Goal: Task Accomplishment & Management: Use online tool/utility

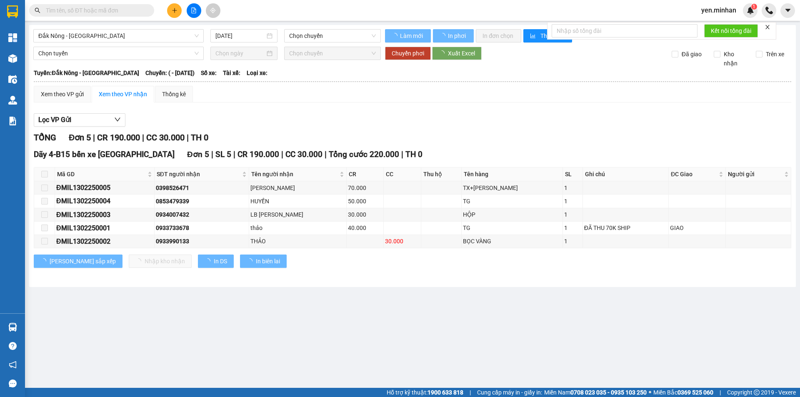
type input "13/02/2025"
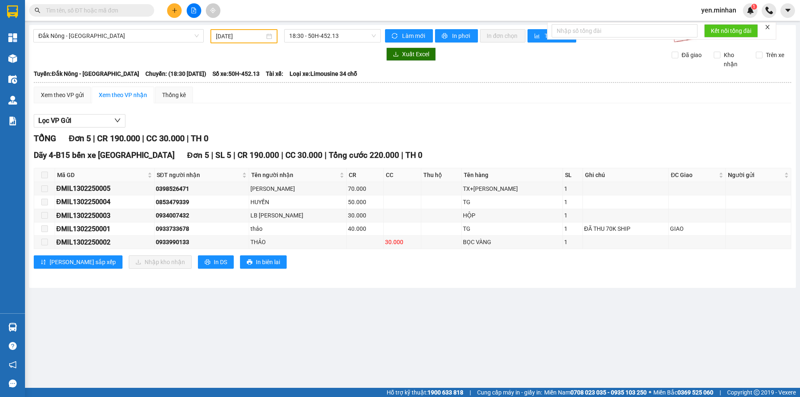
click at [727, 13] on span "yen.minhan" at bounding box center [719, 10] width 48 height 10
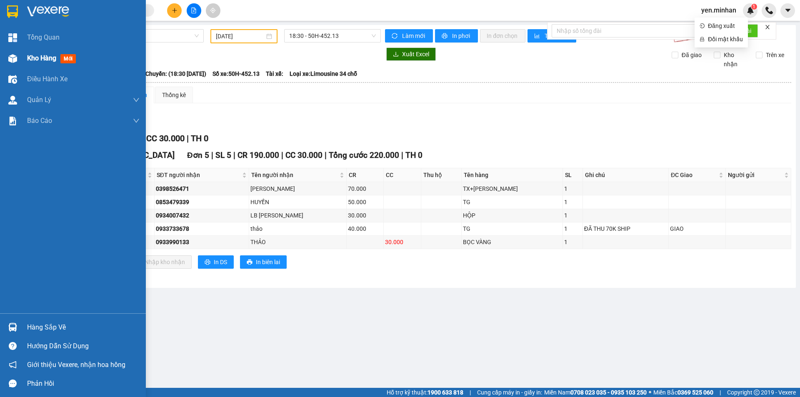
click at [24, 63] on div "Kho hàng mới" at bounding box center [73, 58] width 146 height 21
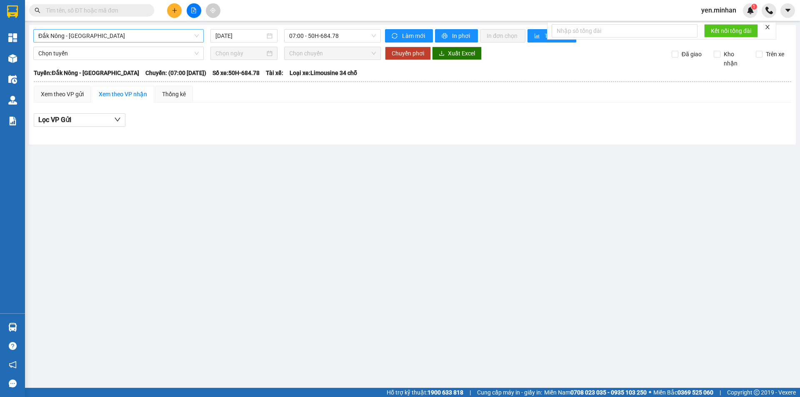
click at [100, 35] on span "Đắk Nông - [GEOGRAPHIC_DATA]" at bounding box center [118, 36] width 160 height 13
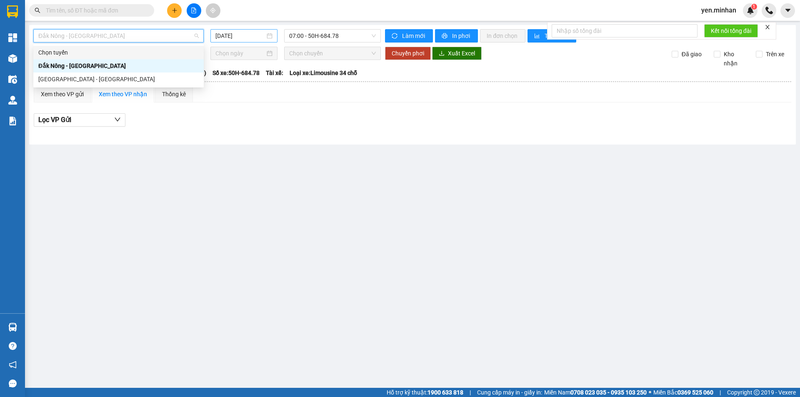
click at [243, 35] on input "[DATE]" at bounding box center [240, 35] width 50 height 9
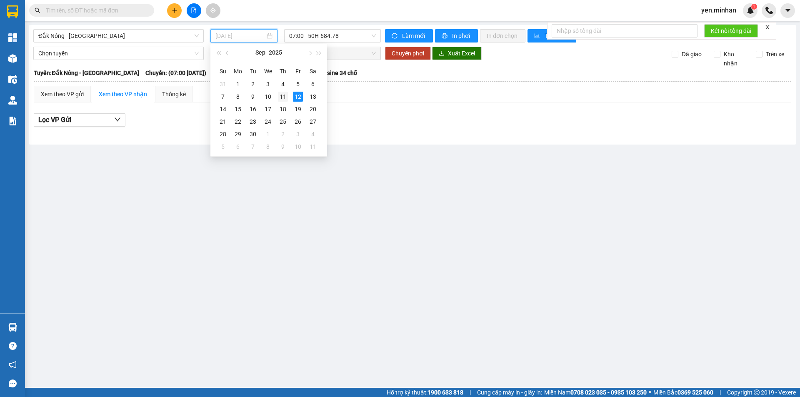
click at [280, 95] on div "11" at bounding box center [283, 97] width 10 height 10
type input "[DATE]"
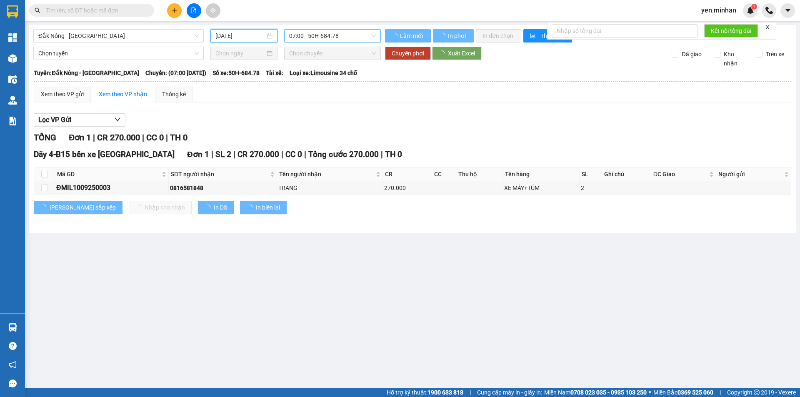
click at [319, 35] on span "07:00 - 50H-684.78" at bounding box center [332, 36] width 87 height 13
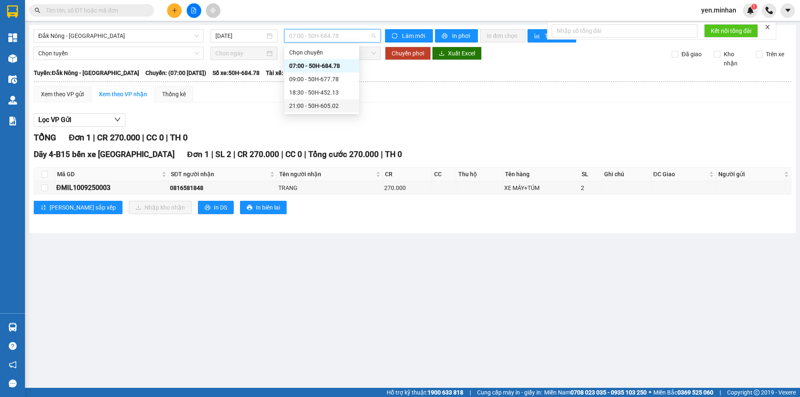
click at [334, 103] on div "21:00 - 50H-605.02" at bounding box center [321, 105] width 65 height 9
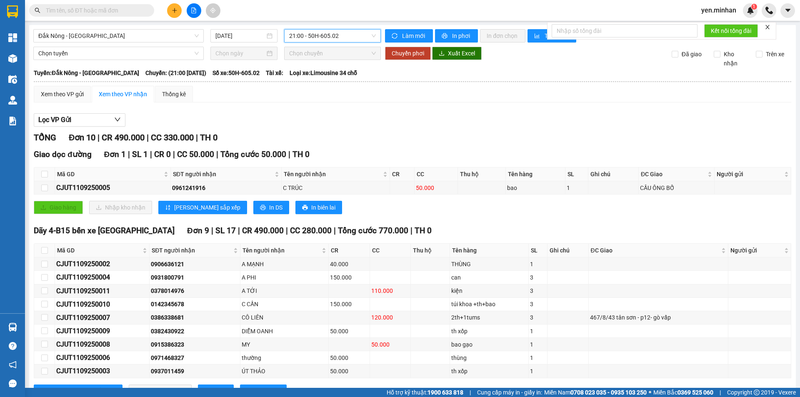
scroll to position [33, 0]
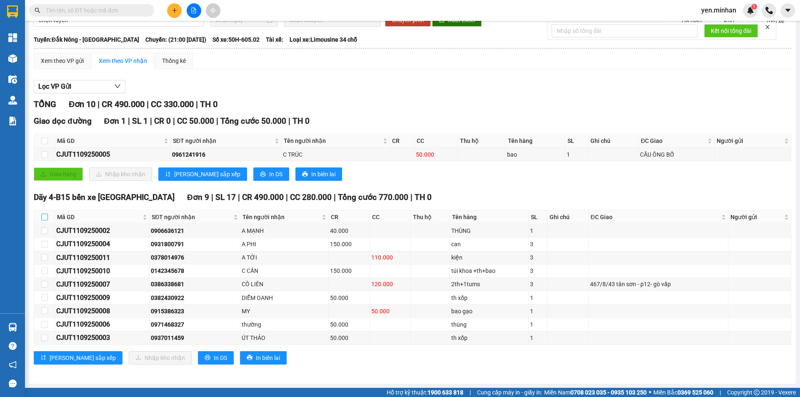
click at [46, 218] on input "checkbox" at bounding box center [44, 217] width 7 height 7
checkbox input "true"
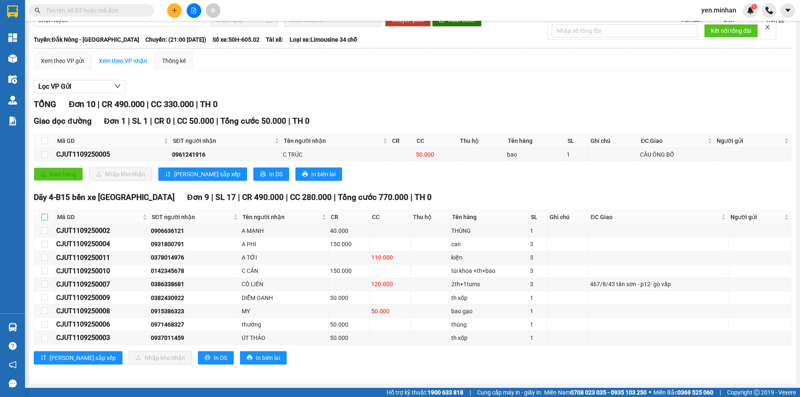
checkbox input "true"
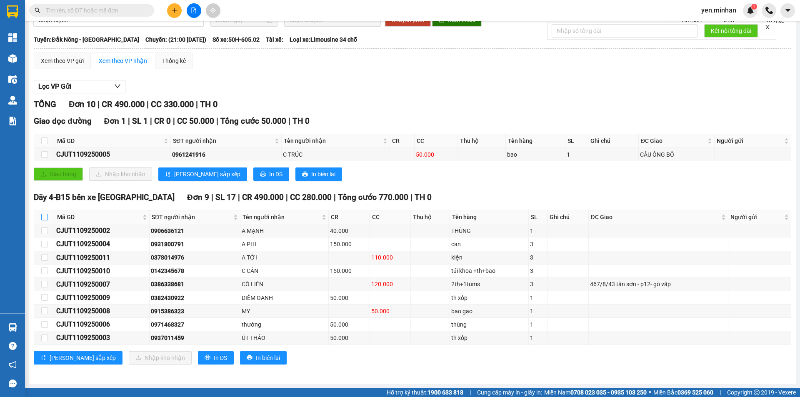
checkbox input "true"
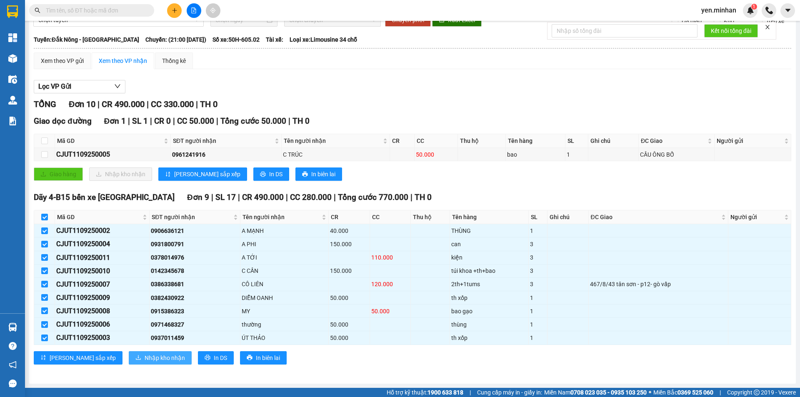
click at [145, 353] on span "Nhập kho nhận" at bounding box center [165, 357] width 40 height 9
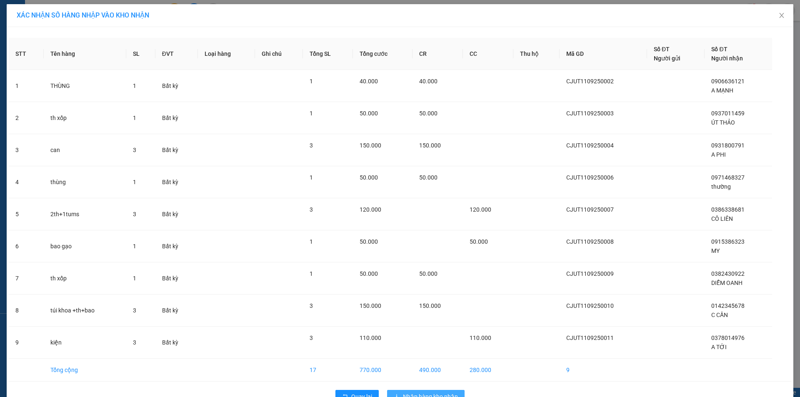
scroll to position [23, 0]
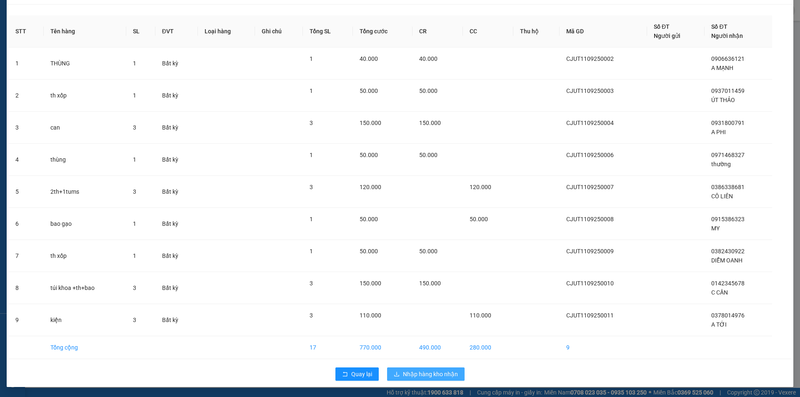
click at [440, 376] on span "Nhập hàng kho nhận" at bounding box center [430, 374] width 55 height 9
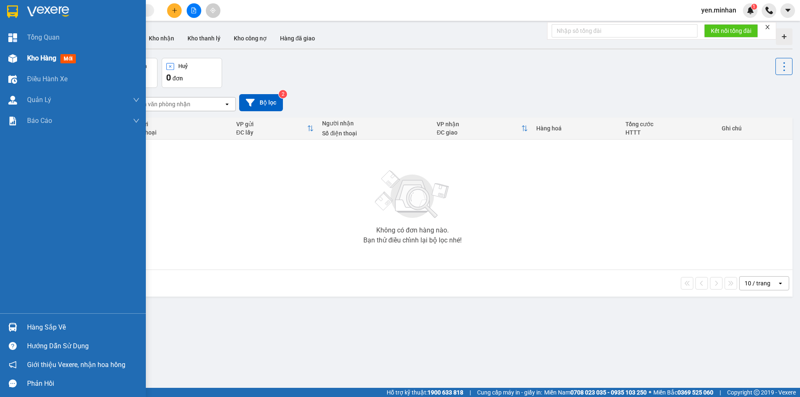
click at [23, 56] on div "Kho hàng mới" at bounding box center [73, 58] width 146 height 21
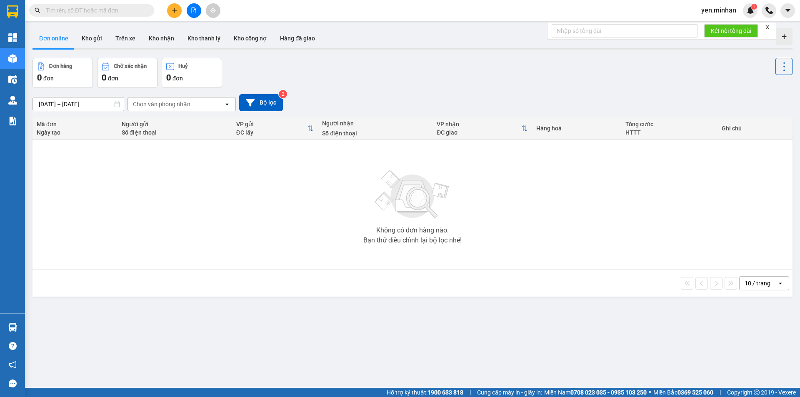
click at [52, 57] on div "ver 1.8.143 Đơn online Kho gửi Trên xe Kho nhận Kho thanh lý Kho công nợ Hàng đ…" at bounding box center [412, 223] width 767 height 397
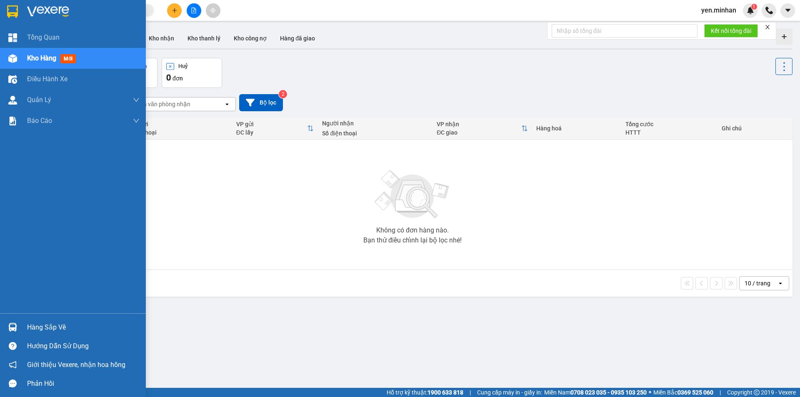
click at [16, 60] on img at bounding box center [12, 58] width 9 height 9
click at [37, 55] on span "Kho hàng" at bounding box center [41, 58] width 29 height 8
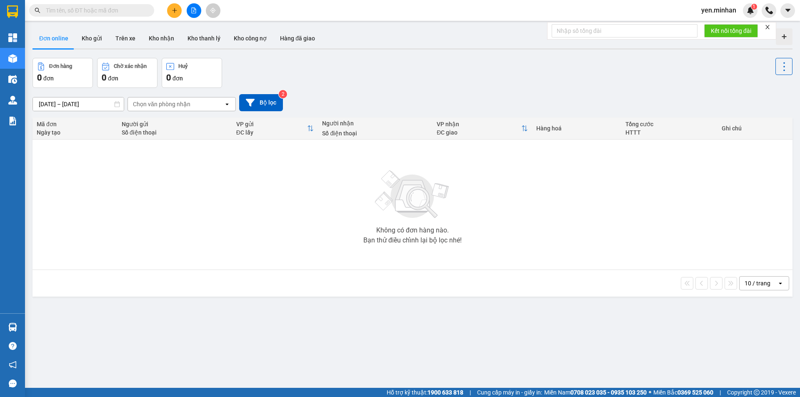
click at [720, 8] on span "yen.minhan" at bounding box center [719, 10] width 48 height 10
click at [712, 27] on span "Đăng xuất" at bounding box center [725, 25] width 35 height 9
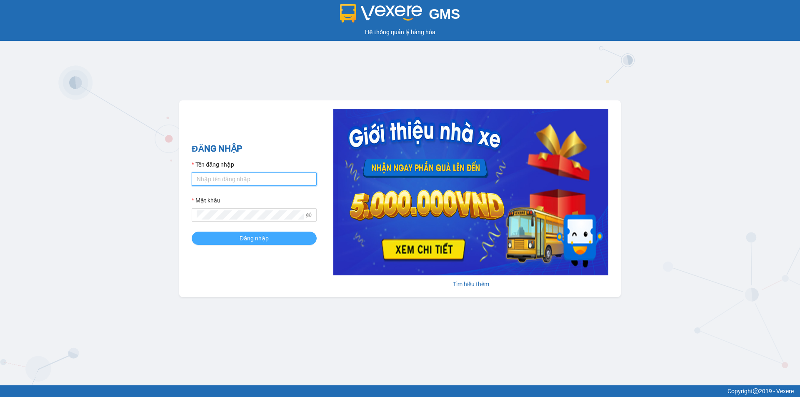
type input "cuongsg.minhan"
click at [272, 239] on button "Đăng nhập" at bounding box center [254, 238] width 125 height 13
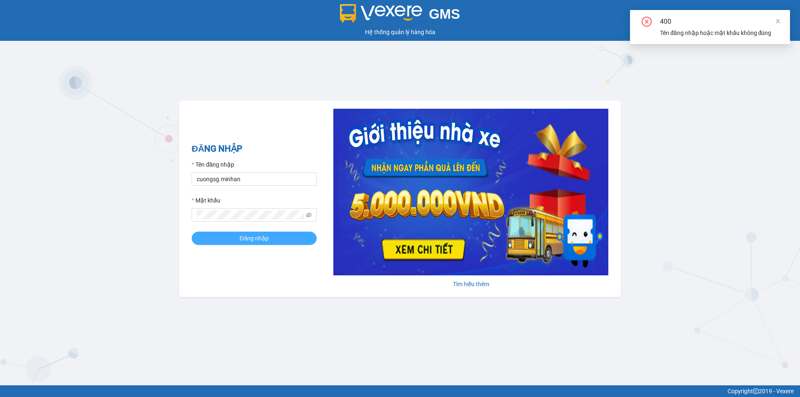
click at [241, 239] on span "Đăng nhập" at bounding box center [254, 238] width 29 height 9
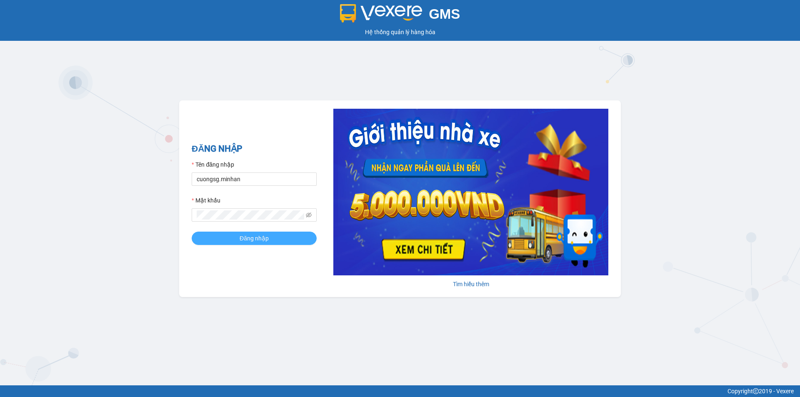
click at [258, 236] on span "Đăng nhập" at bounding box center [254, 238] width 29 height 9
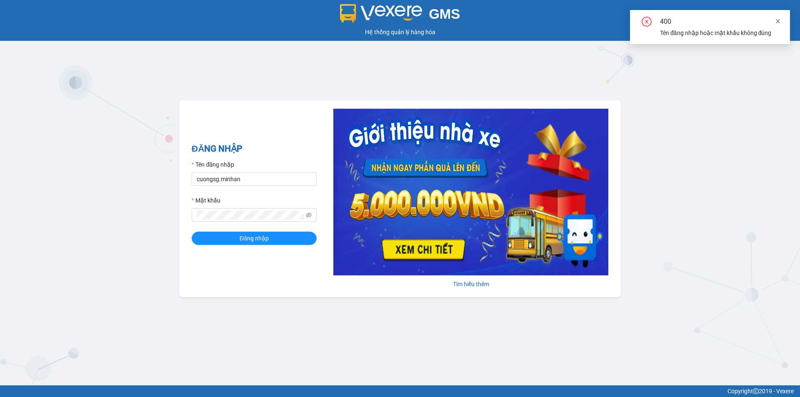
click at [778, 21] on icon "close" at bounding box center [778, 21] width 4 height 4
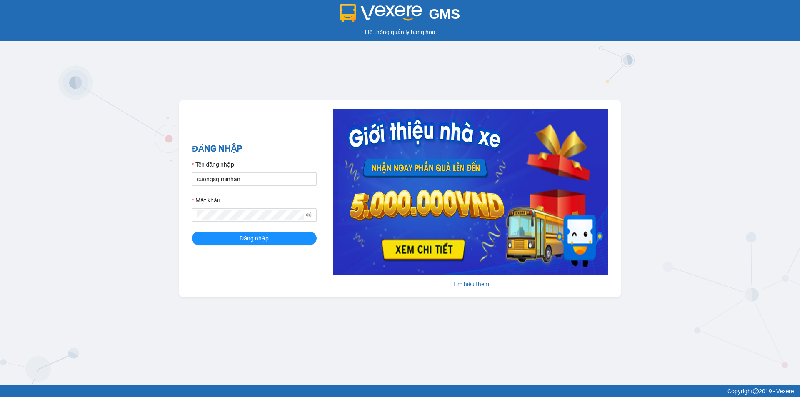
click at [247, 186] on form "Tên đăng nhập cuongsg.minhan Mật khẩu Đăng nhập" at bounding box center [254, 202] width 125 height 85
click at [247, 183] on input "cuongsg.minhan" at bounding box center [254, 179] width 125 height 13
click at [247, 182] on input "cuongsg.minhan" at bounding box center [254, 179] width 125 height 13
click at [310, 215] on icon "eye-invisible" at bounding box center [309, 215] width 6 height 6
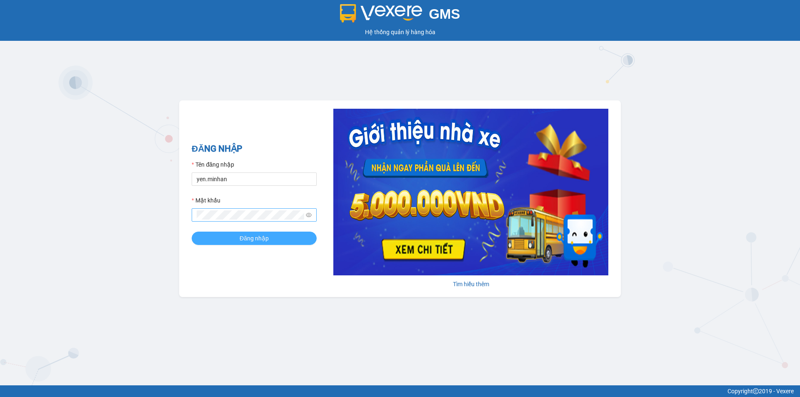
click at [213, 238] on button "Đăng nhập" at bounding box center [254, 238] width 125 height 13
click at [192, 232] on button "Đăng nhập" at bounding box center [254, 238] width 125 height 13
click at [261, 240] on span "Đăng nhập" at bounding box center [254, 238] width 29 height 9
click at [192, 232] on button "Đăng nhập" at bounding box center [254, 238] width 125 height 13
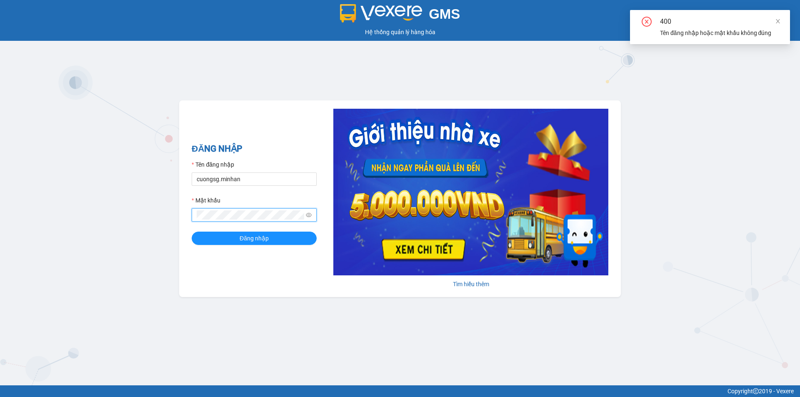
click at [192, 232] on button "Đăng nhập" at bounding box center [254, 238] width 125 height 13
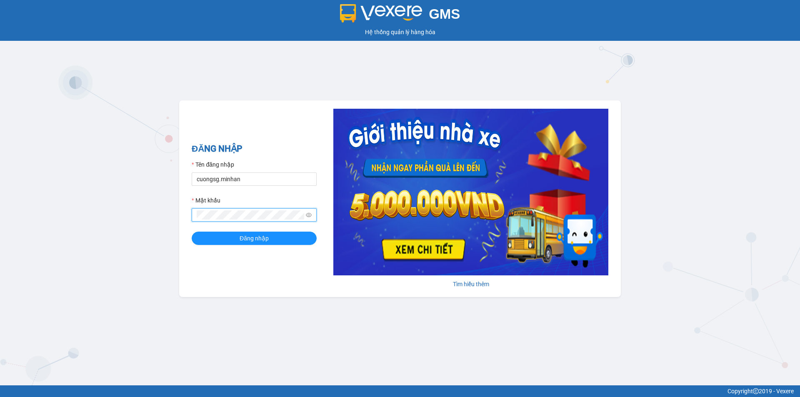
click at [192, 232] on button "Đăng nhập" at bounding box center [254, 238] width 125 height 13
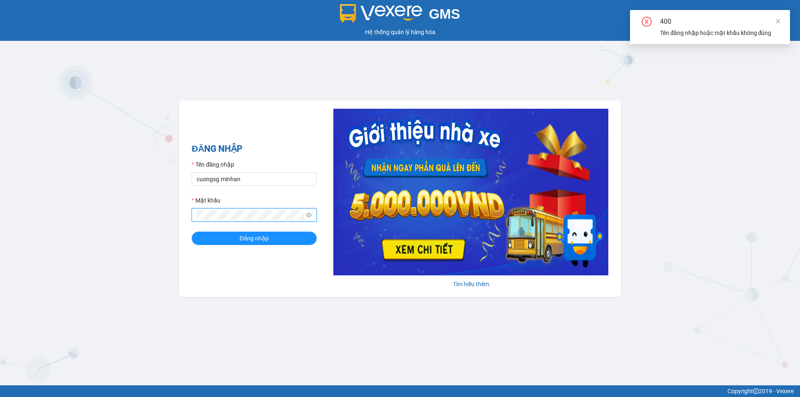
click at [192, 232] on button "Đăng nhập" at bounding box center [254, 238] width 125 height 13
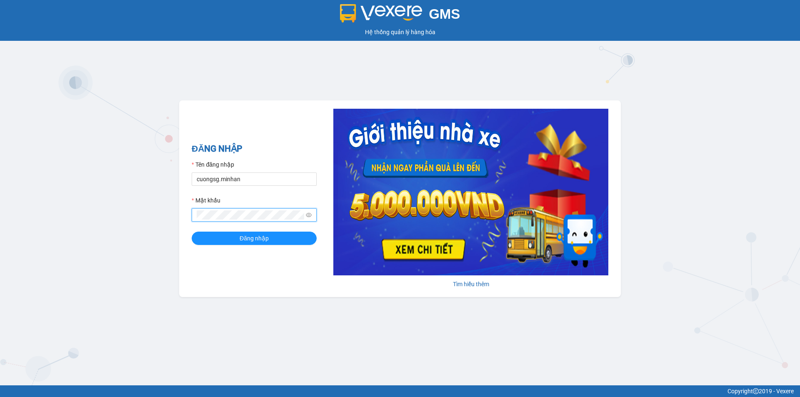
click at [192, 232] on button "Đăng nhập" at bounding box center [254, 238] width 125 height 13
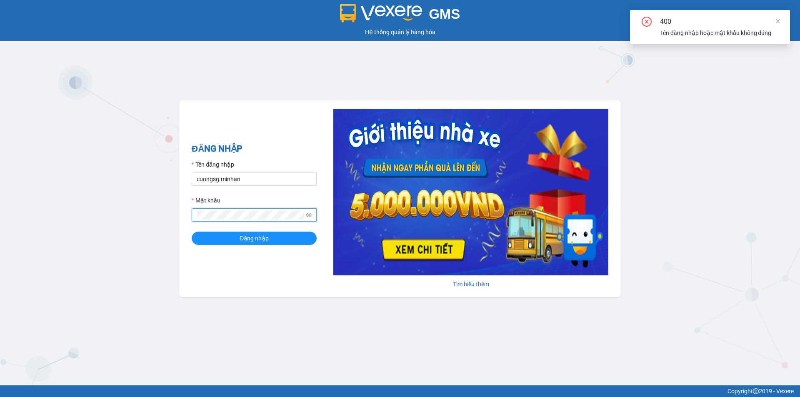
click at [192, 232] on button "Đăng nhập" at bounding box center [254, 238] width 125 height 13
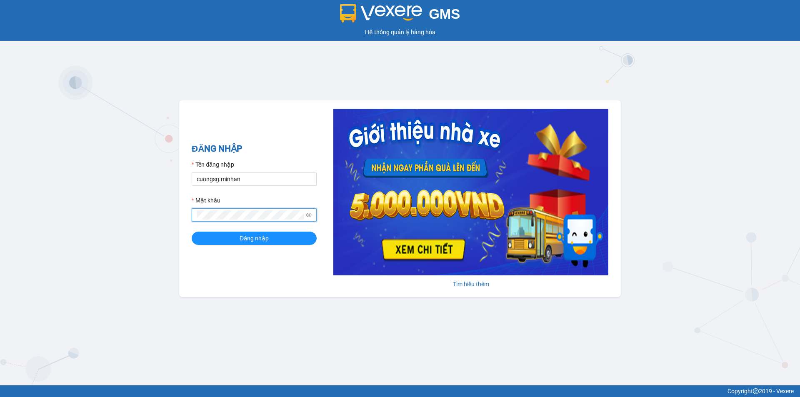
click at [192, 232] on button "Đăng nhập" at bounding box center [254, 238] width 125 height 13
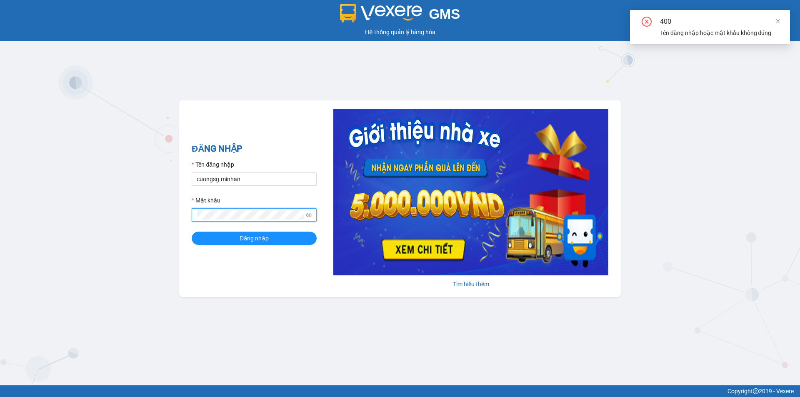
click at [192, 232] on button "Đăng nhập" at bounding box center [254, 238] width 125 height 13
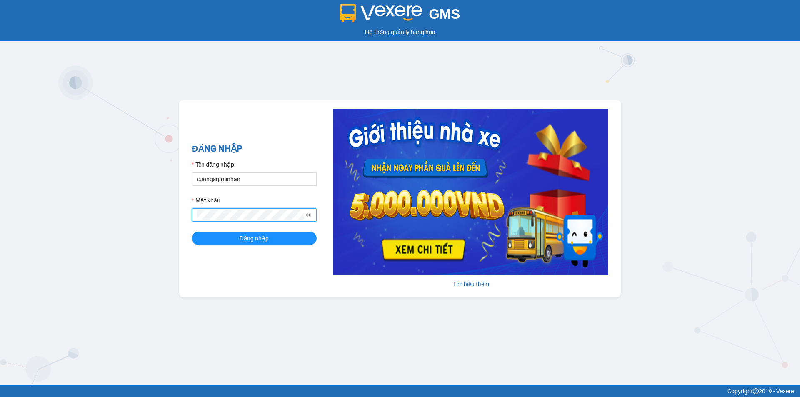
click at [192, 232] on button "Đăng nhập" at bounding box center [254, 238] width 125 height 13
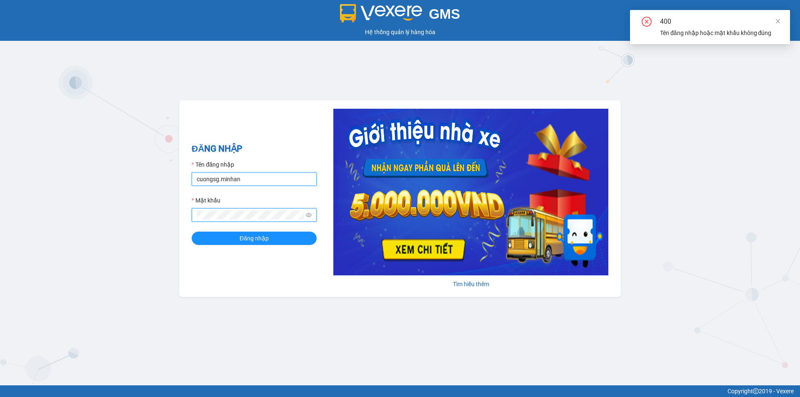
click at [252, 180] on input "cuongsg.minhan" at bounding box center [254, 179] width 125 height 13
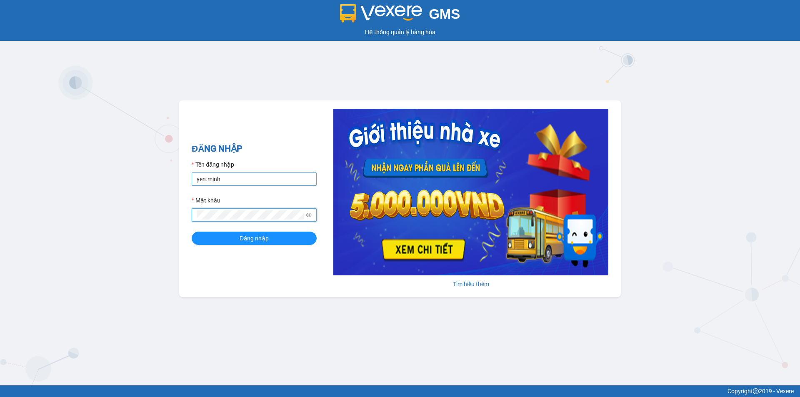
click at [192, 232] on button "Đăng nhập" at bounding box center [254, 238] width 125 height 13
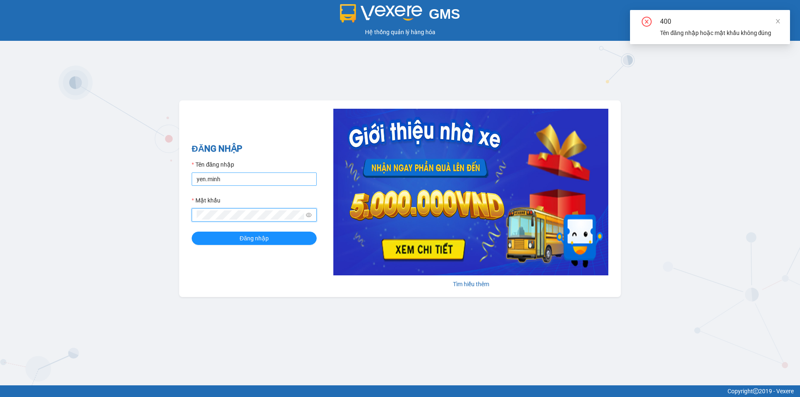
click at [192, 232] on button "Đăng nhập" at bounding box center [254, 238] width 125 height 13
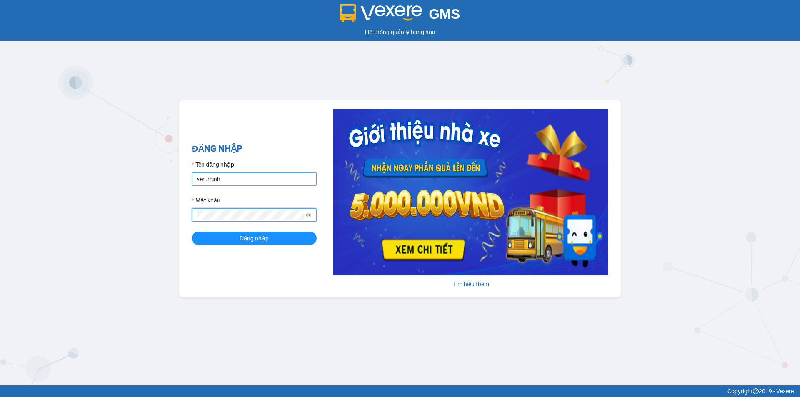
click at [192, 232] on button "Đăng nhập" at bounding box center [254, 238] width 125 height 13
click at [259, 181] on input "yen.minh" at bounding box center [254, 179] width 125 height 13
type input "yen.minhan"
click at [192, 232] on button "Đăng nhập" at bounding box center [254, 238] width 125 height 13
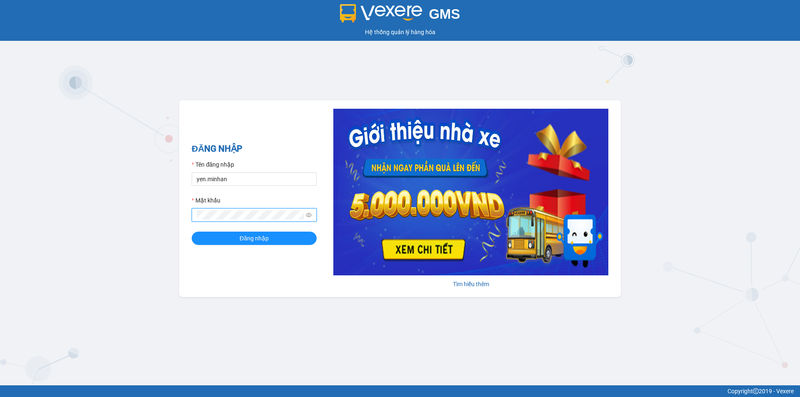
click at [192, 232] on button "Đăng nhập" at bounding box center [254, 238] width 125 height 13
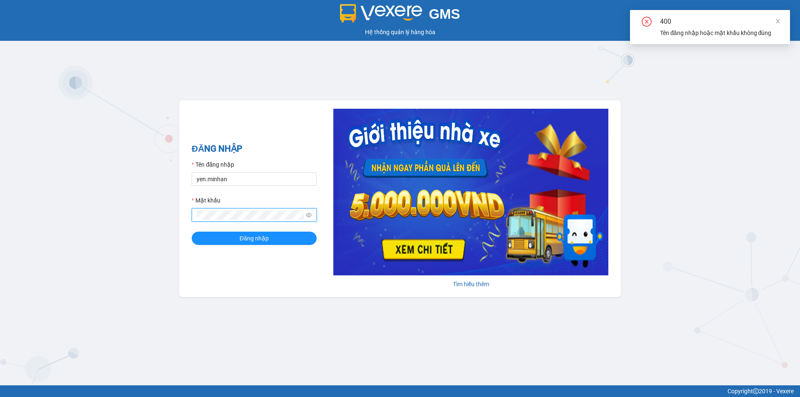
click at [192, 232] on button "Đăng nhập" at bounding box center [254, 238] width 125 height 13
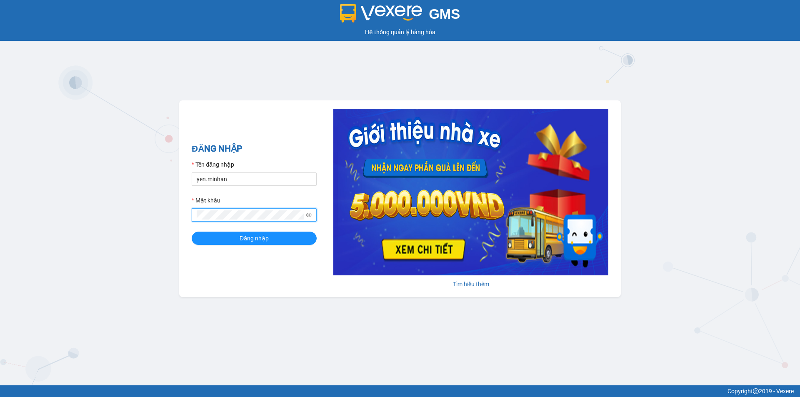
click at [192, 232] on button "Đăng nhập" at bounding box center [254, 238] width 125 height 13
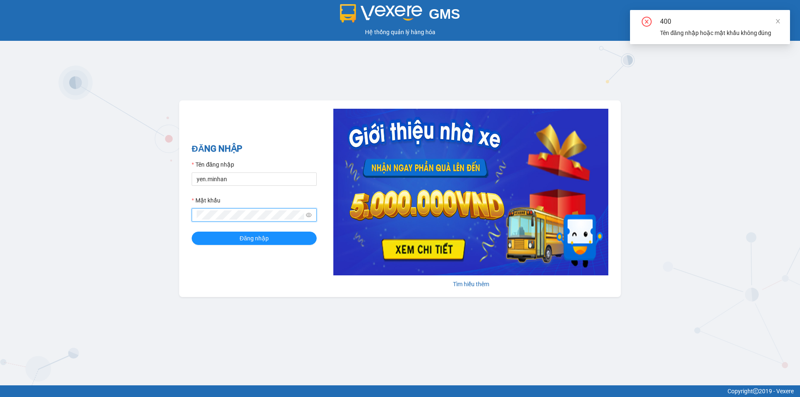
click at [192, 232] on button "Đăng nhập" at bounding box center [254, 238] width 125 height 13
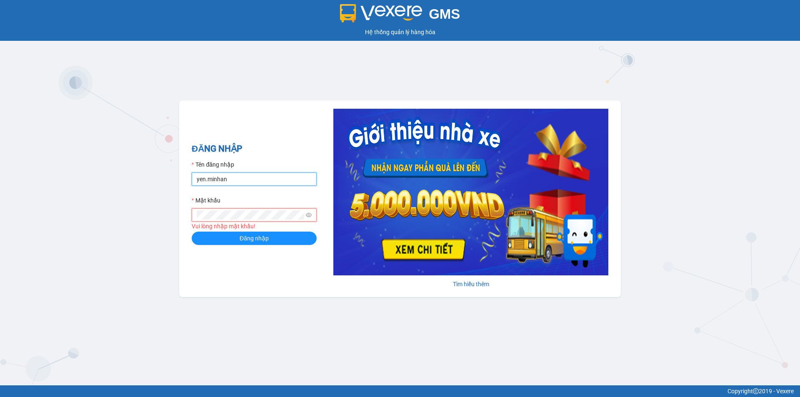
click at [231, 181] on input "yen.minhan" at bounding box center [254, 179] width 125 height 13
click at [230, 176] on input "yen.minhan" at bounding box center [254, 179] width 125 height 13
type input "u"
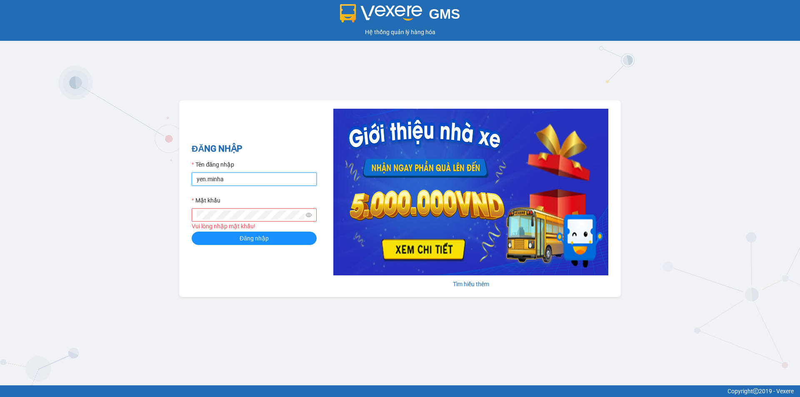
type input "yen.minhan"
click at [192, 232] on button "Đăng nhập" at bounding box center [254, 238] width 125 height 13
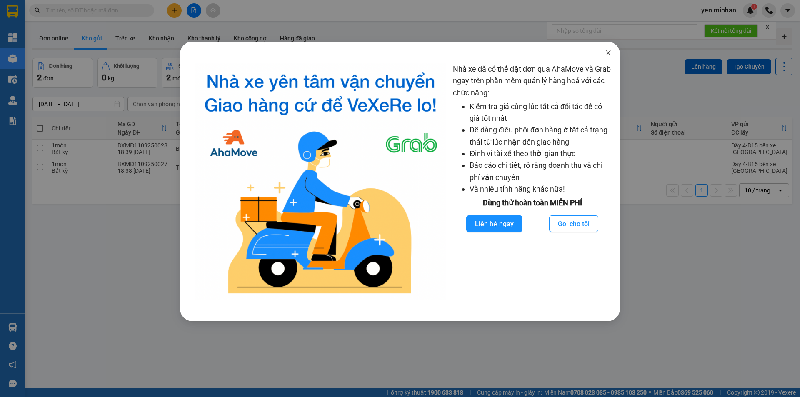
click at [608, 57] on span "Close" at bounding box center [608, 53] width 23 height 23
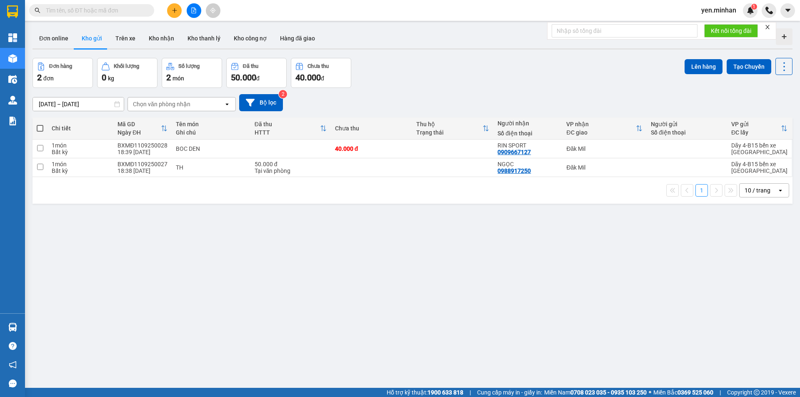
click at [198, 15] on button at bounding box center [194, 10] width 15 height 15
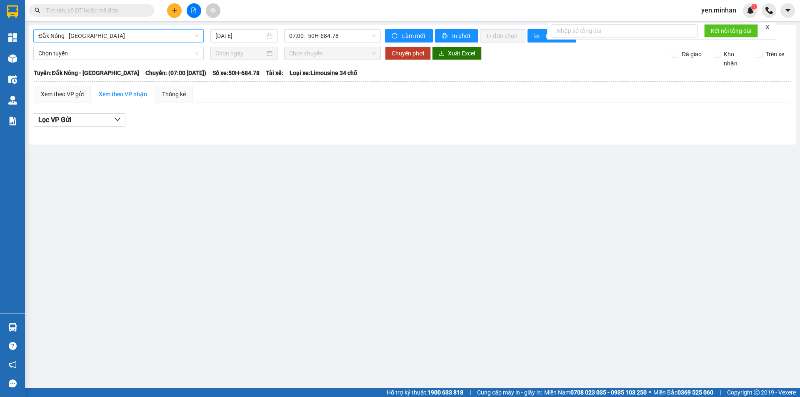
click at [139, 38] on span "Đắk Nông - [GEOGRAPHIC_DATA]" at bounding box center [118, 36] width 160 height 13
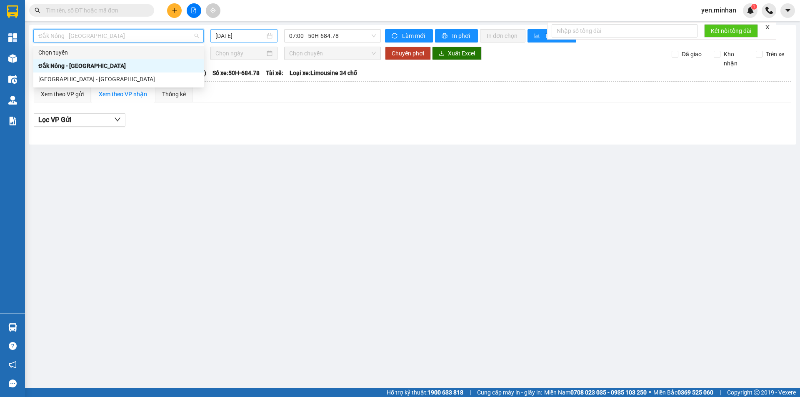
click at [264, 38] on input "12/09/2025" at bounding box center [240, 35] width 50 height 9
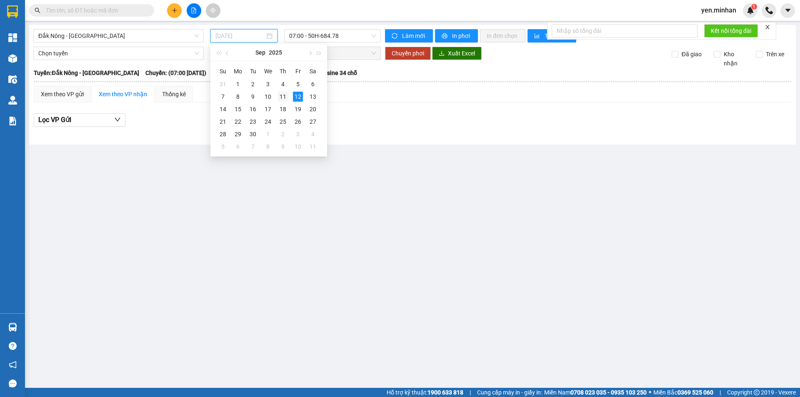
click at [283, 97] on div "11" at bounding box center [283, 97] width 10 height 10
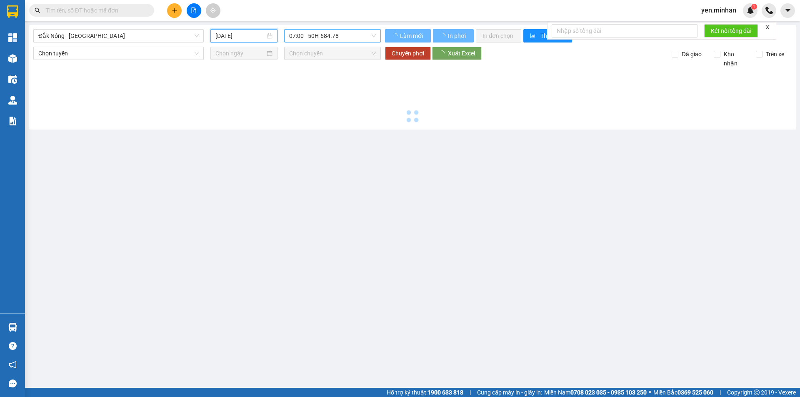
type input "[DATE]"
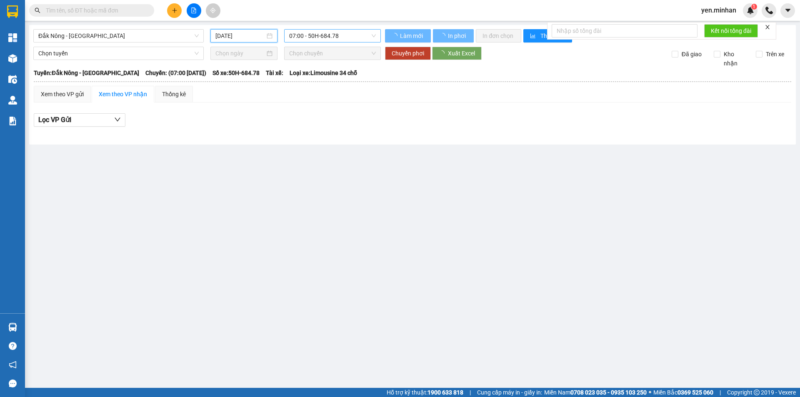
click at [329, 38] on span "07:00 - 50H-684.78" at bounding box center [332, 36] width 87 height 13
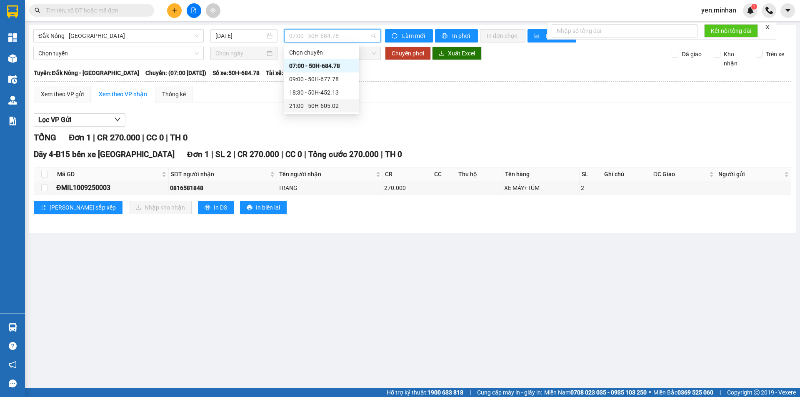
click at [333, 108] on div "21:00 - 50H-605.02" at bounding box center [321, 105] width 65 height 9
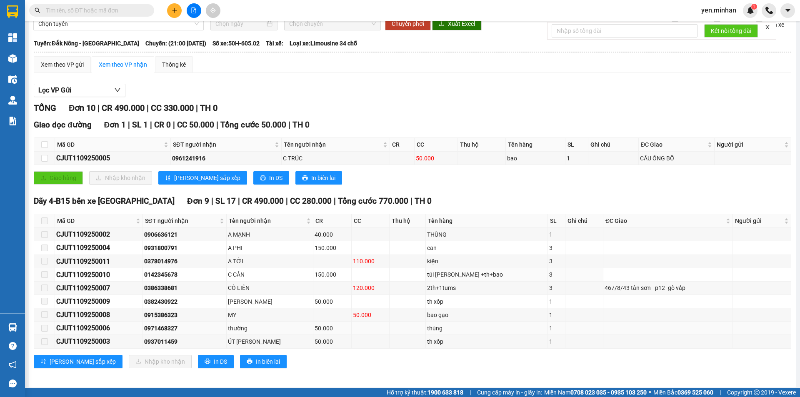
scroll to position [33, 0]
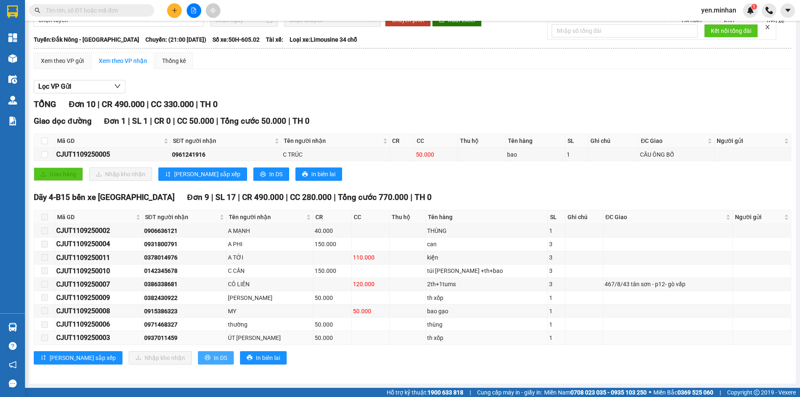
click at [214, 359] on span "In DS" at bounding box center [220, 357] width 13 height 9
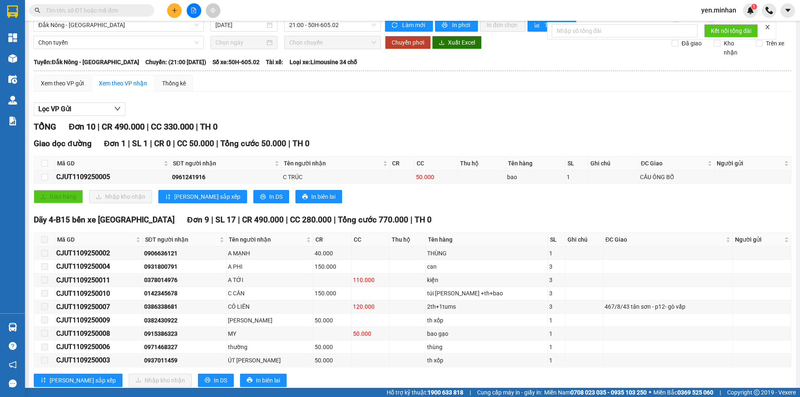
scroll to position [0, 0]
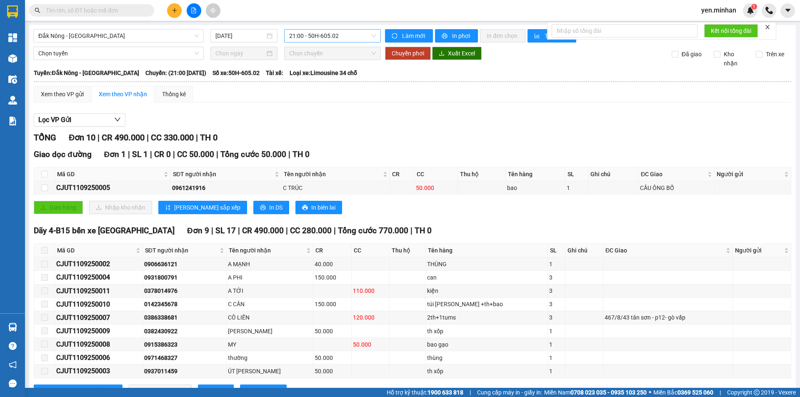
click at [319, 31] on span "21:00 - 50H-605.02" at bounding box center [332, 36] width 87 height 13
click at [332, 95] on div "18:30 - 50H-452.13" at bounding box center [319, 92] width 65 height 9
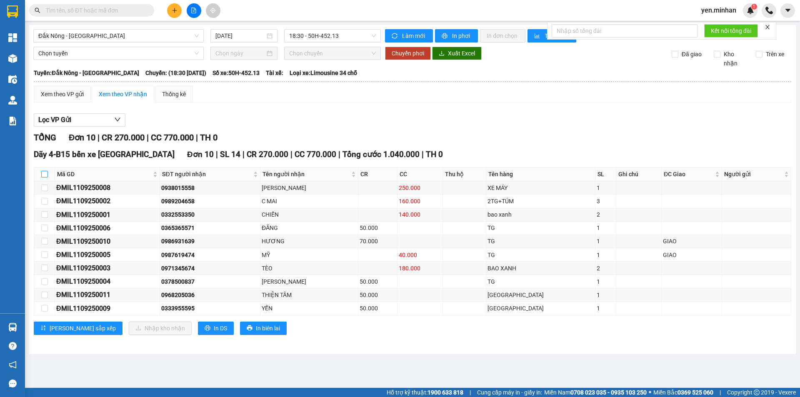
click at [44, 170] on label at bounding box center [44, 174] width 7 height 9
click at [44, 171] on input "checkbox" at bounding box center [44, 174] width 7 height 7
checkbox input "true"
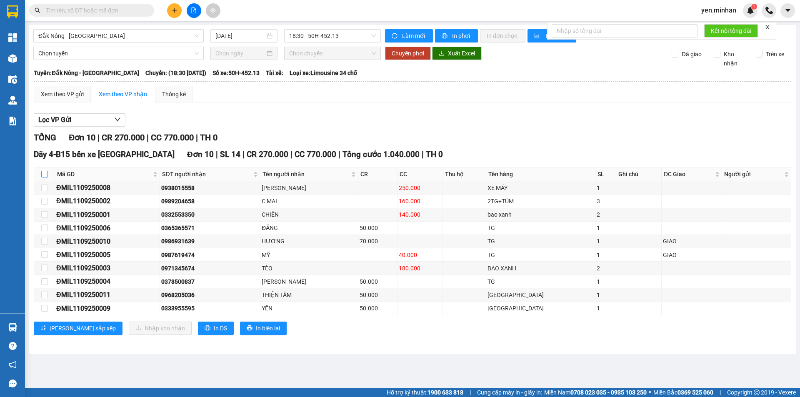
checkbox input "true"
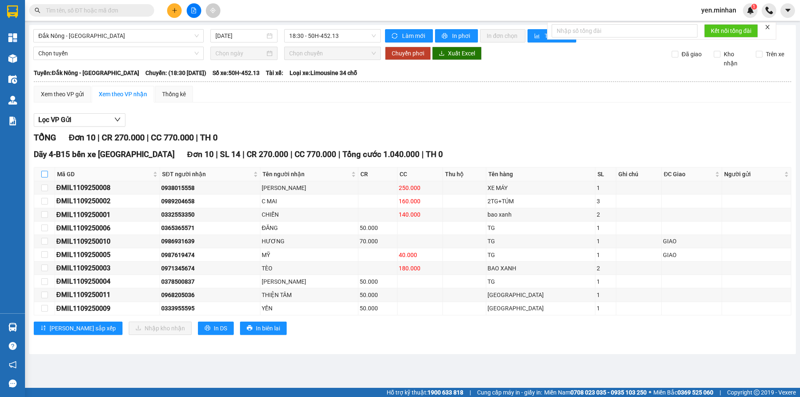
checkbox input "true"
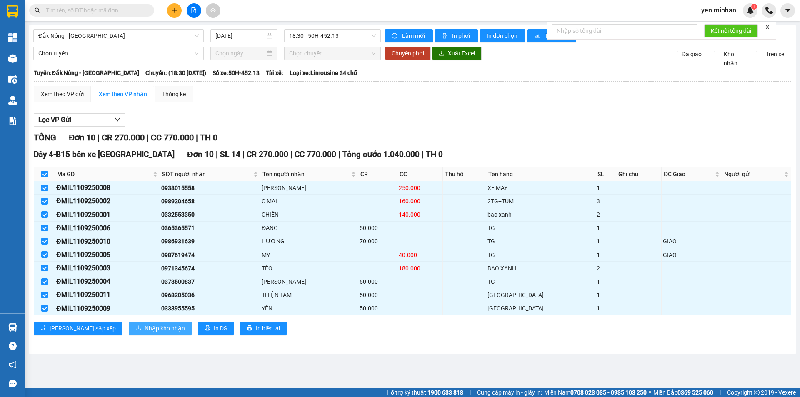
click at [145, 324] on span "Nhập kho nhận" at bounding box center [165, 328] width 40 height 9
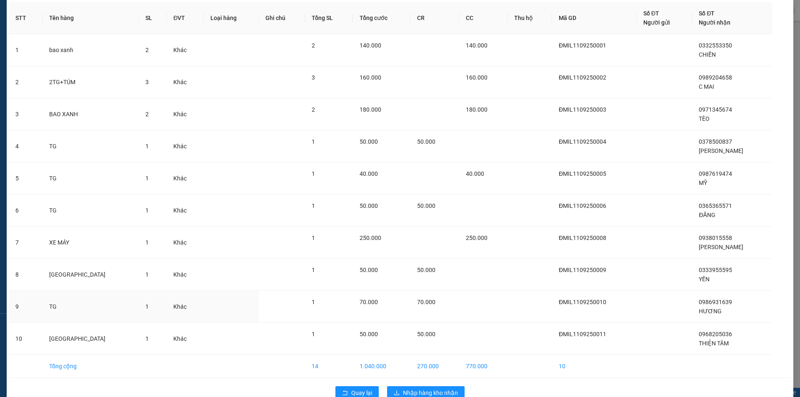
scroll to position [55, 0]
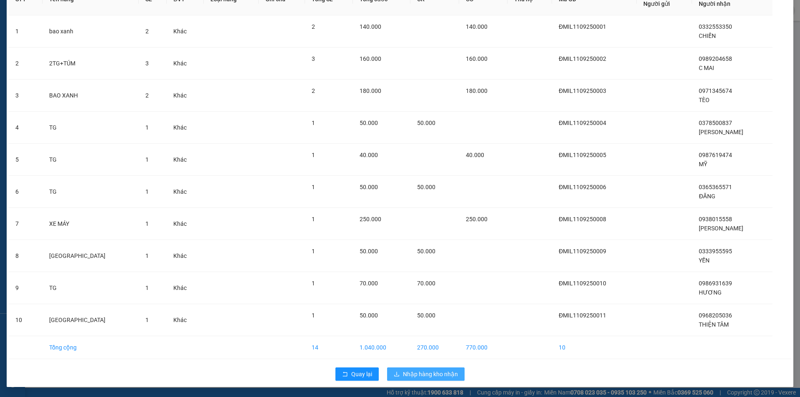
click at [430, 376] on span "Nhập hàng kho nhận" at bounding box center [430, 374] width 55 height 9
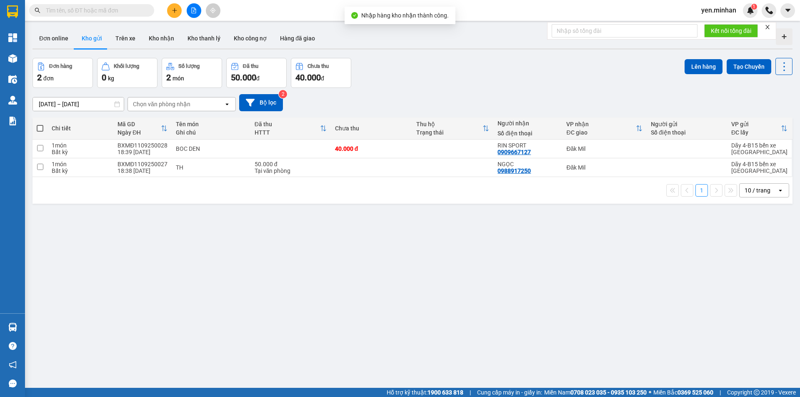
click at [196, 12] on icon "file-add" at bounding box center [194, 11] width 6 height 6
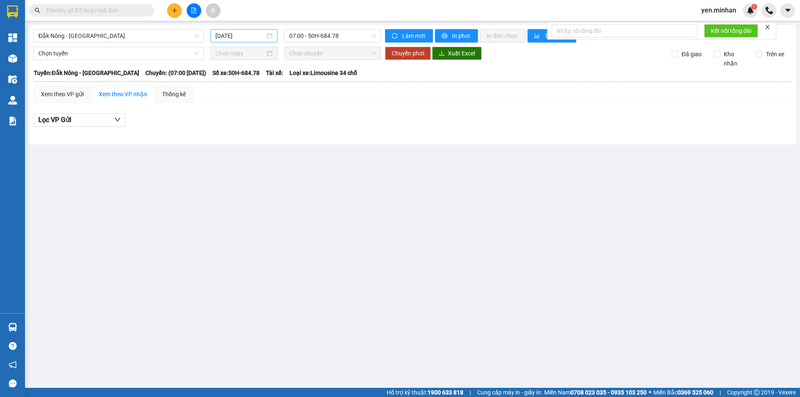
click at [230, 34] on input "12/09/2025" at bounding box center [240, 35] width 50 height 9
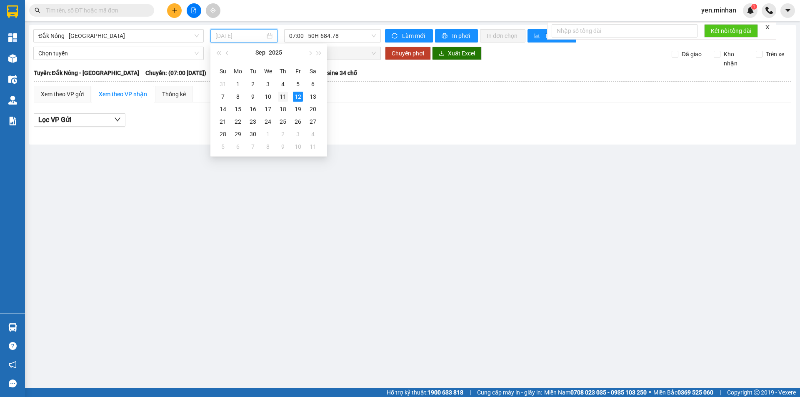
click at [282, 98] on div "11" at bounding box center [283, 97] width 10 height 10
type input "[DATE]"
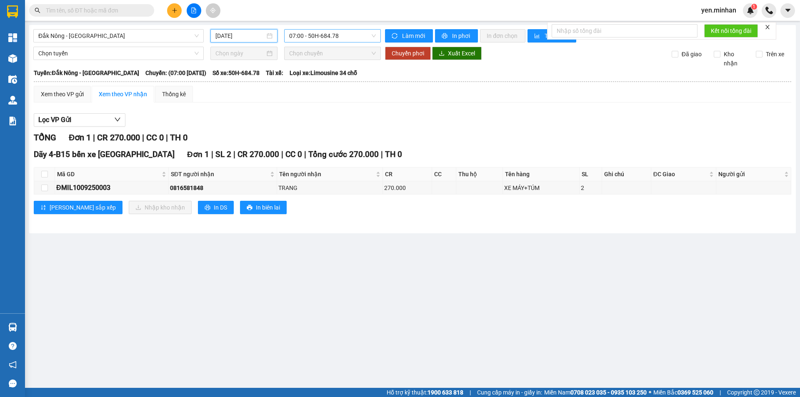
click at [331, 36] on span "07:00 - 50H-684.78" at bounding box center [332, 36] width 87 height 13
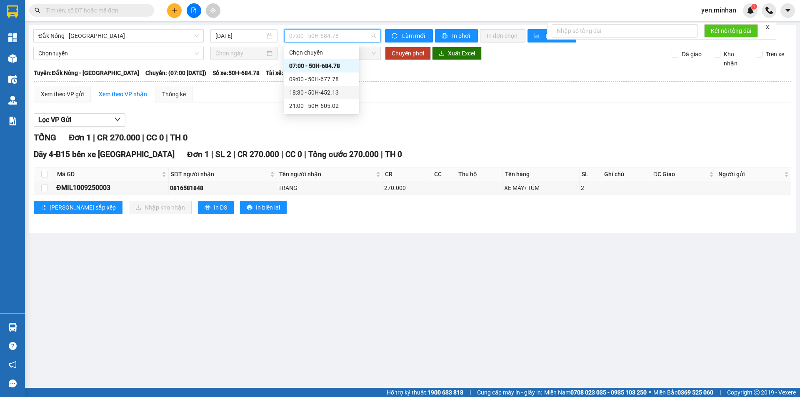
click at [336, 92] on div "18:30 - 50H-452.13" at bounding box center [321, 92] width 65 height 9
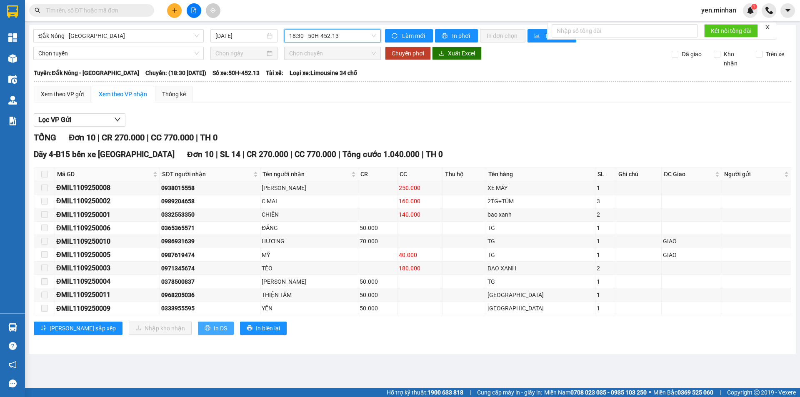
click at [214, 329] on span "In DS" at bounding box center [220, 328] width 13 height 9
click at [305, 32] on span "18:30 - 50H-452.13" at bounding box center [332, 36] width 87 height 13
